Goal: Obtain resource: Download file/media

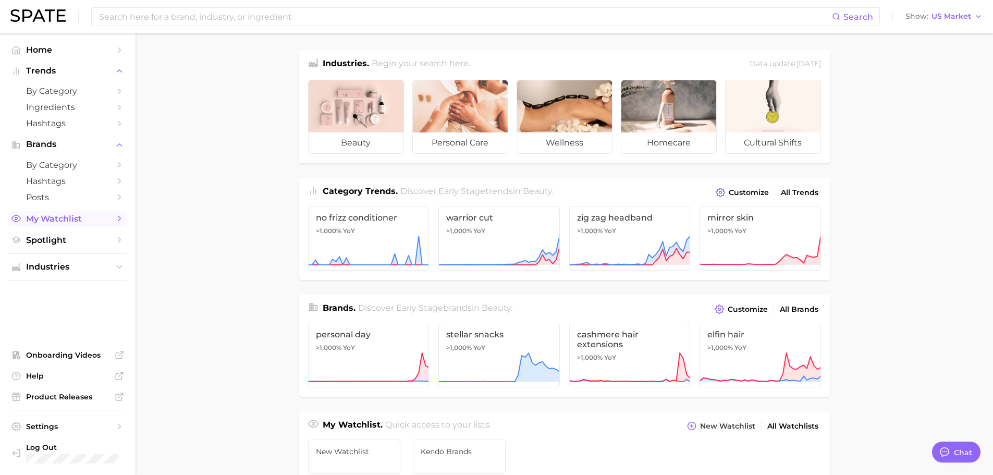
click at [50, 218] on span "My Watchlist" at bounding box center [67, 219] width 83 height 10
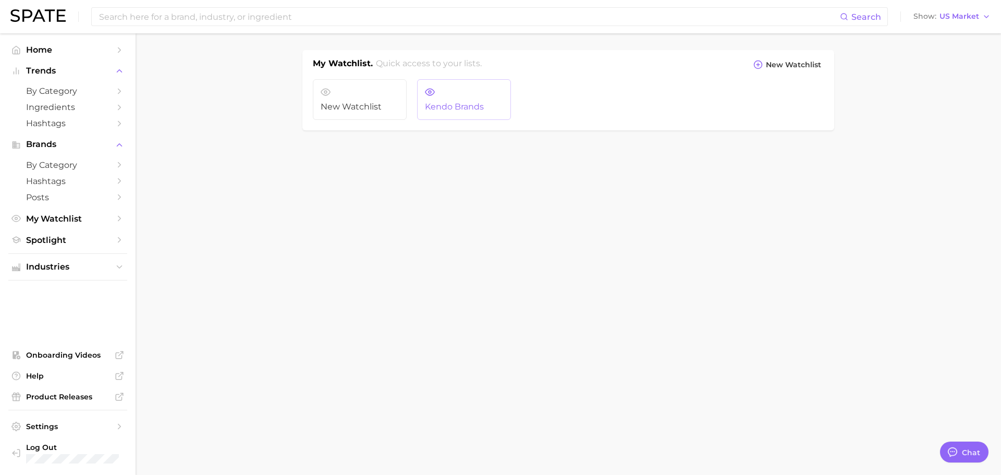
click at [459, 89] on link "Kendo Brands" at bounding box center [464, 99] width 94 height 41
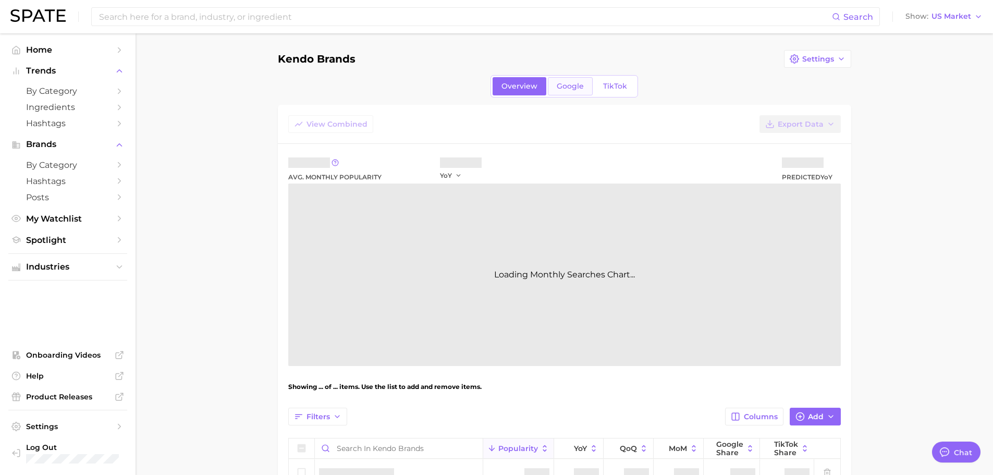
click at [568, 93] on link "Google" at bounding box center [570, 86] width 45 height 18
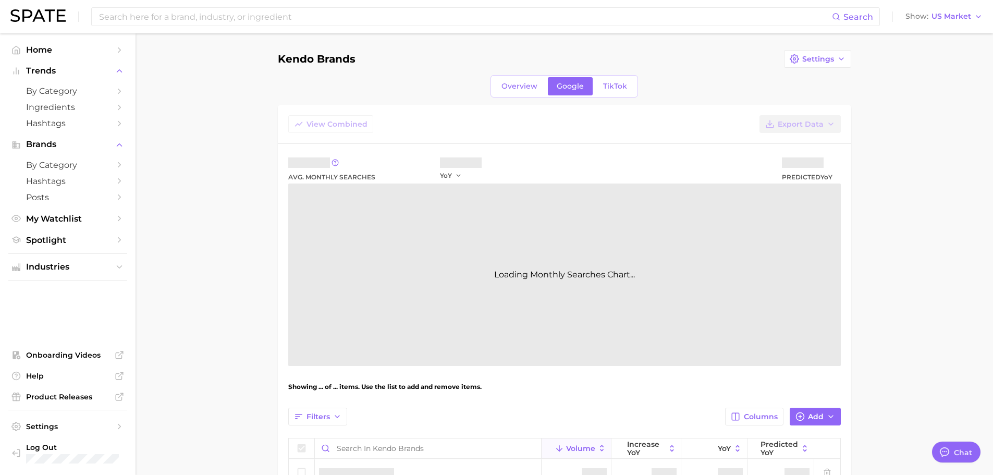
type textarea "x"
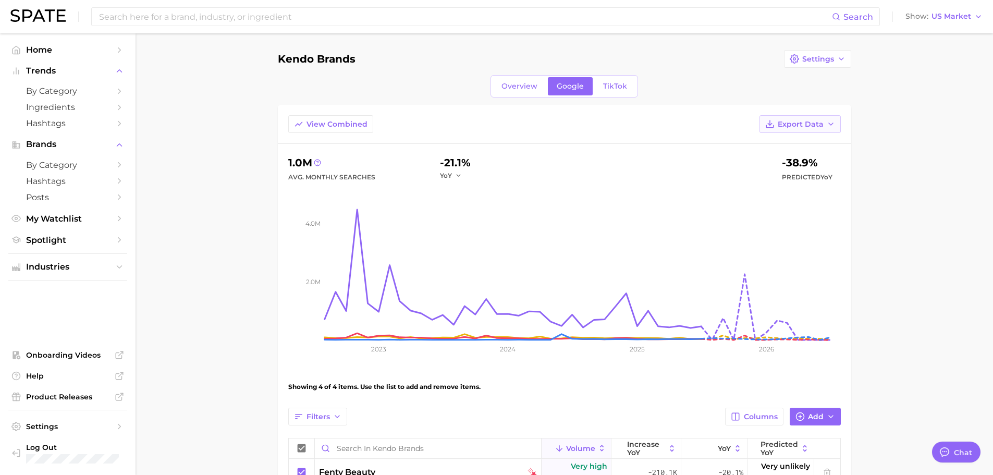
click at [786, 126] on span "Export Data" at bounding box center [801, 124] width 46 height 9
click at [775, 164] on span "Time Series CSV" at bounding box center [774, 162] width 61 height 9
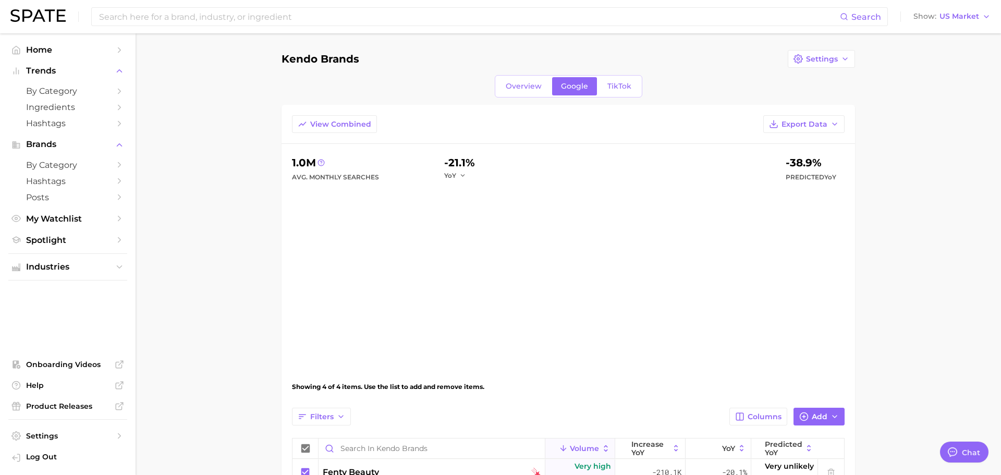
type textarea "x"
